Goal: Task Accomplishment & Management: Manage account settings

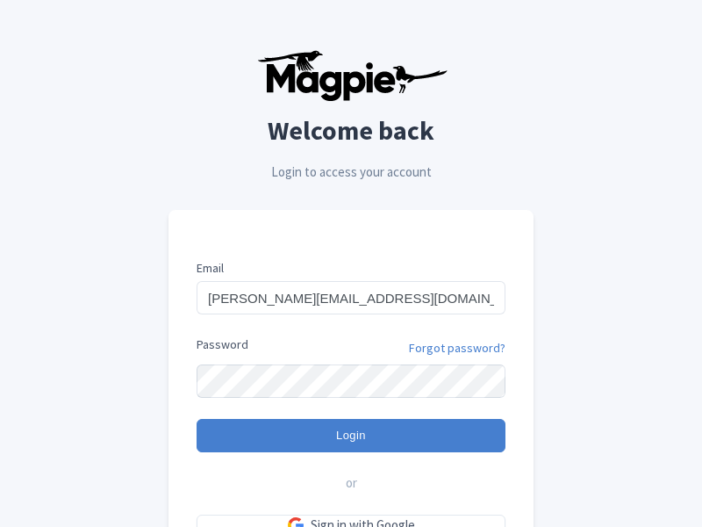
type input "Logging in..."
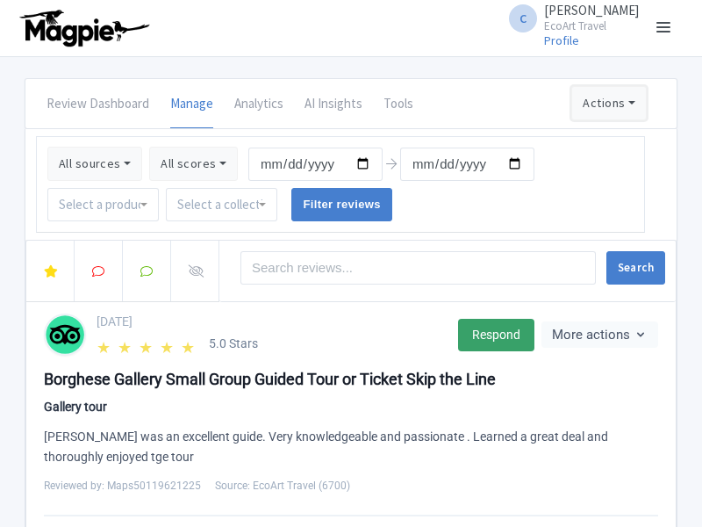
click at [608, 103] on button "Actions" at bounding box center [610, 103] width 76 height 35
click at [0, 0] on link "Import new reviews" at bounding box center [0, 0] width 0 height 0
